Goal: Navigation & Orientation: Understand site structure

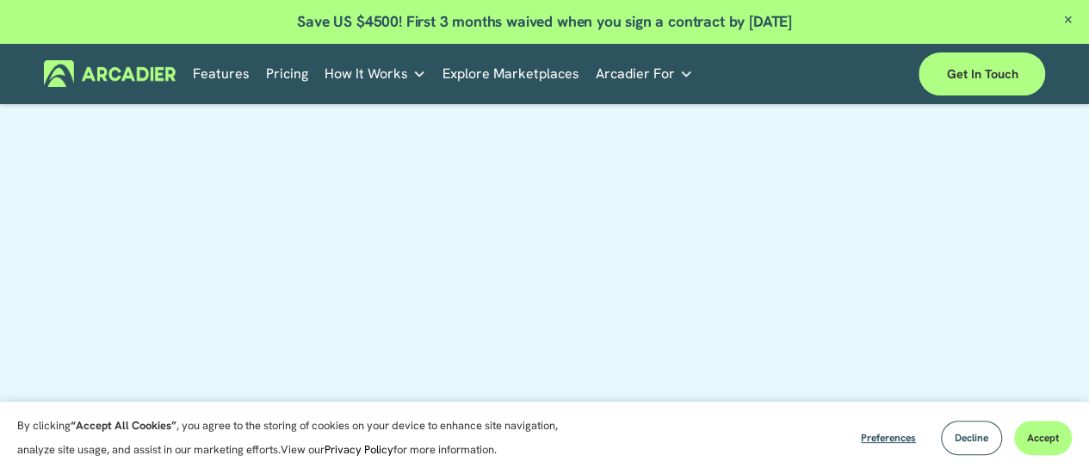
scroll to position [947, 0]
click at [213, 66] on link "Features" at bounding box center [221, 73] width 57 height 27
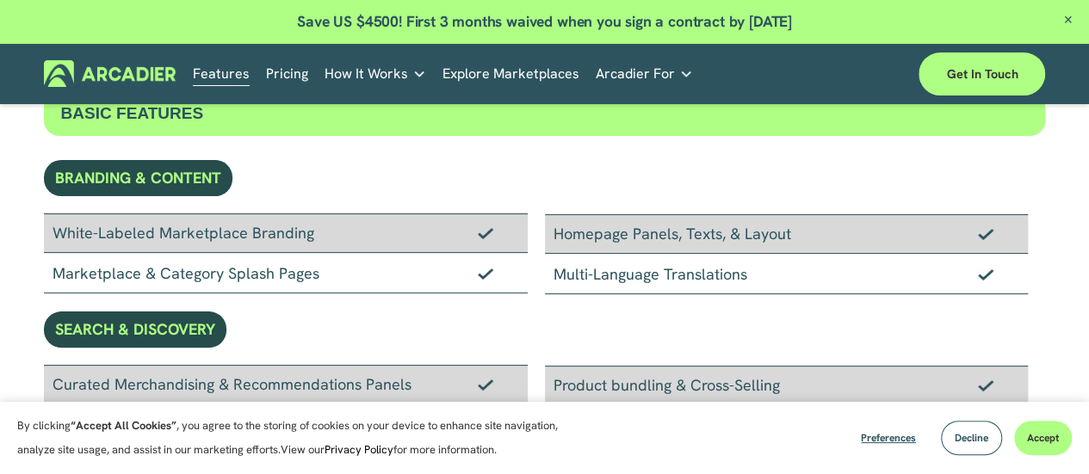
scroll to position [172, 0]
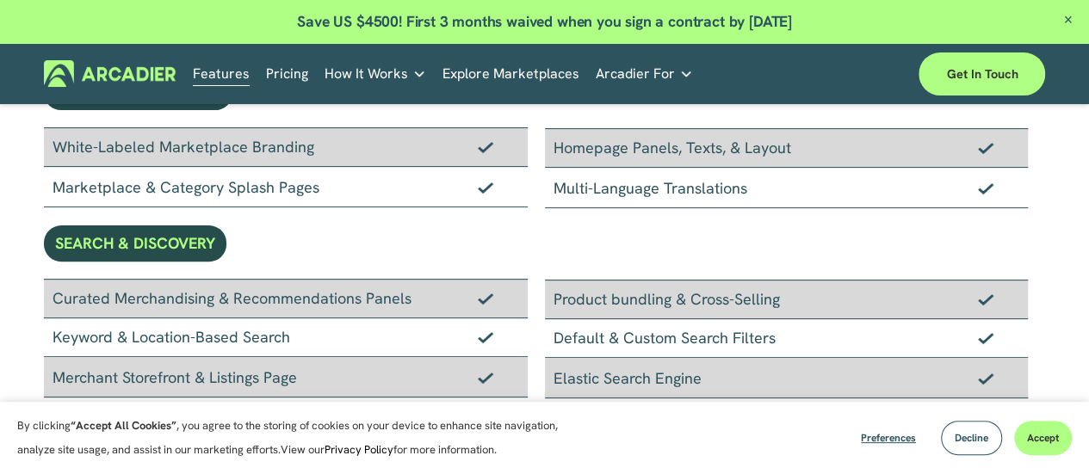
click at [494, 84] on link "Explore Marketplaces" at bounding box center [510, 73] width 137 height 27
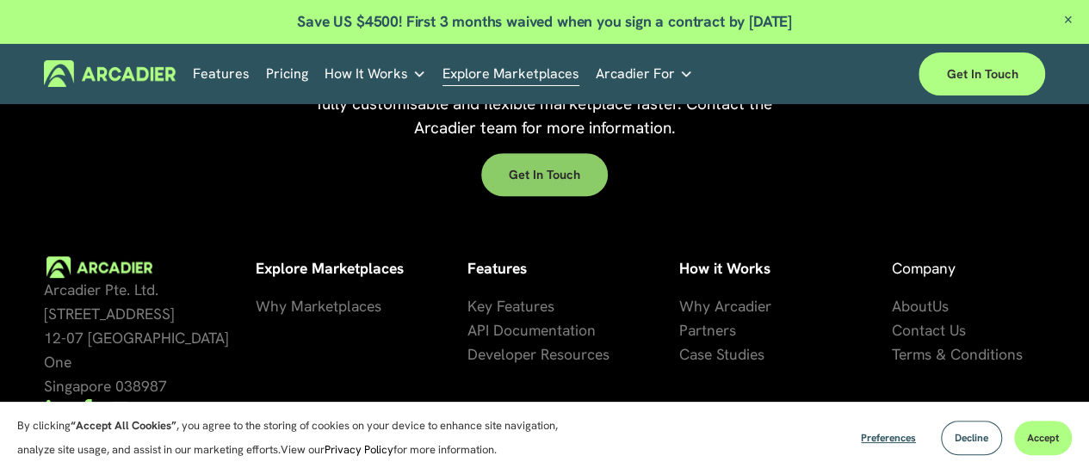
scroll to position [3686, 0]
